Goal: Task Accomplishment & Management: Manage account settings

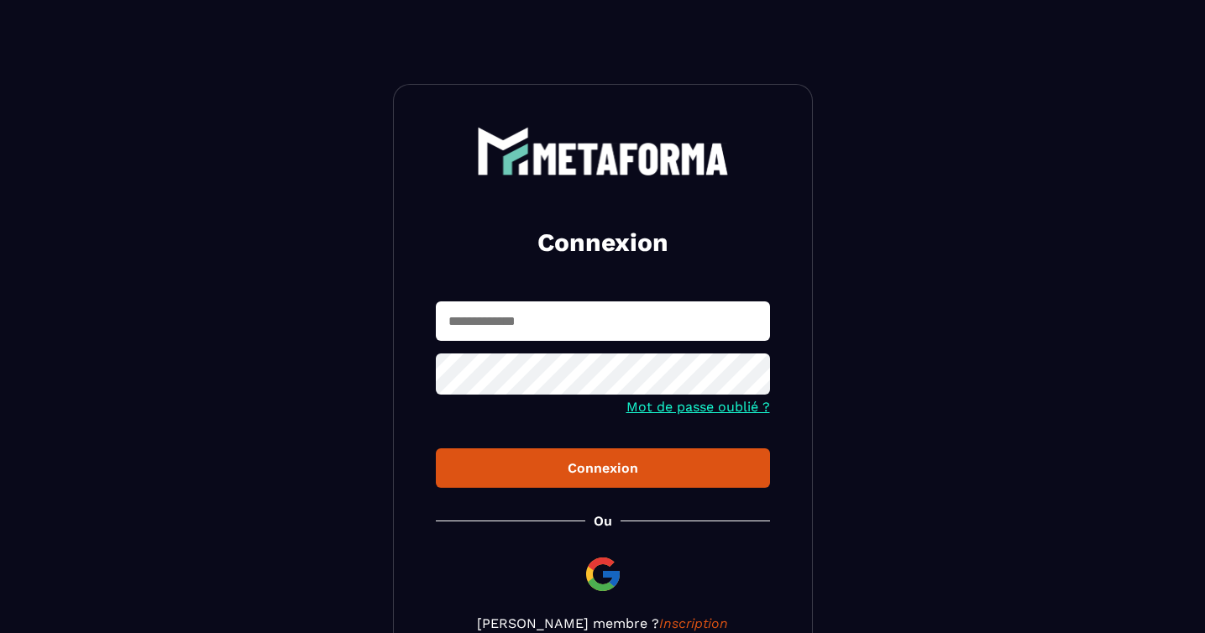
click at [600, 561] on img at bounding box center [603, 574] width 40 height 40
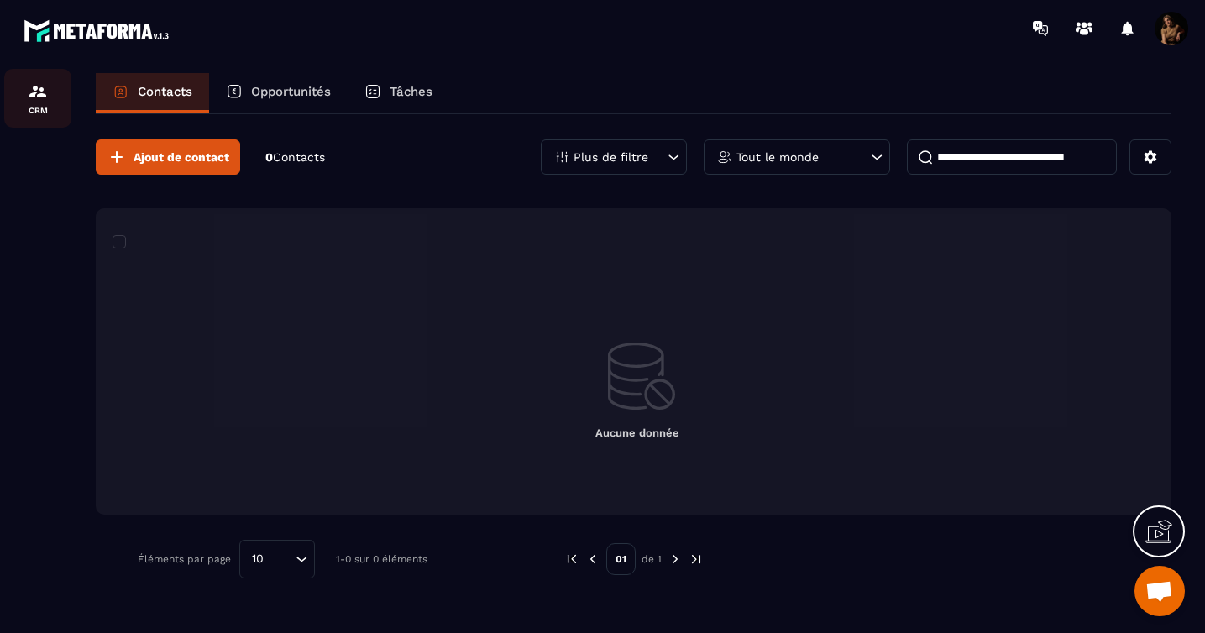
click at [50, 99] on div "CRM" at bounding box center [37, 98] width 67 height 34
click at [1163, 534] on icon at bounding box center [1158, 531] width 27 height 27
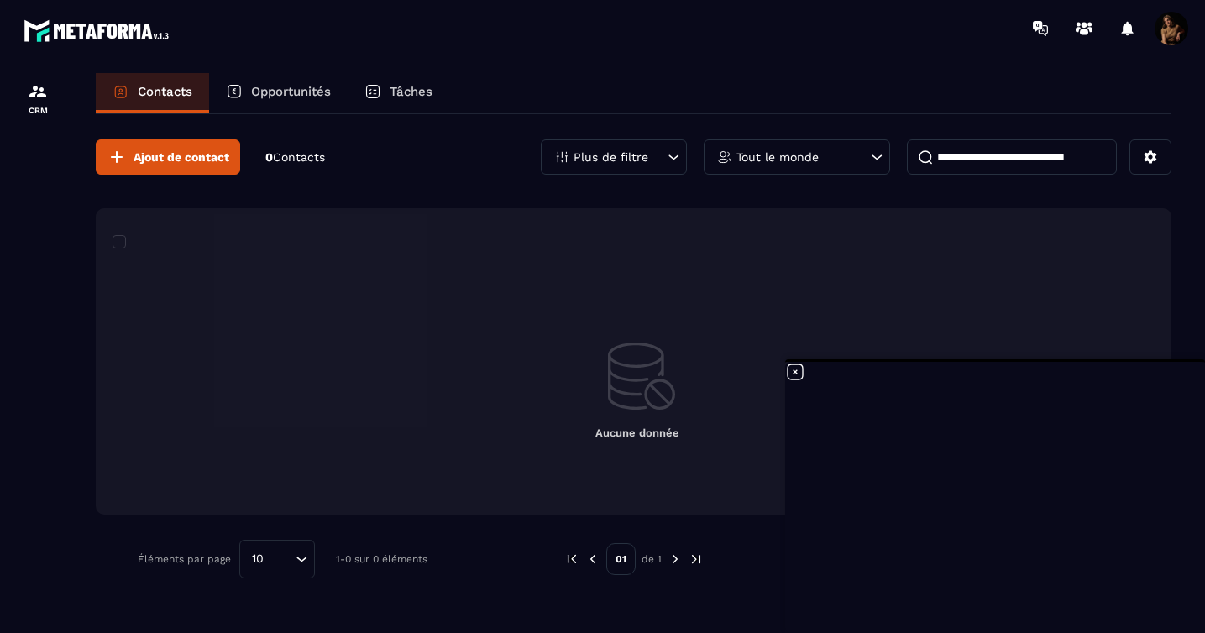
click at [794, 372] on icon at bounding box center [795, 371] width 15 height 15
